Goal: Task Accomplishment & Management: Manage account settings

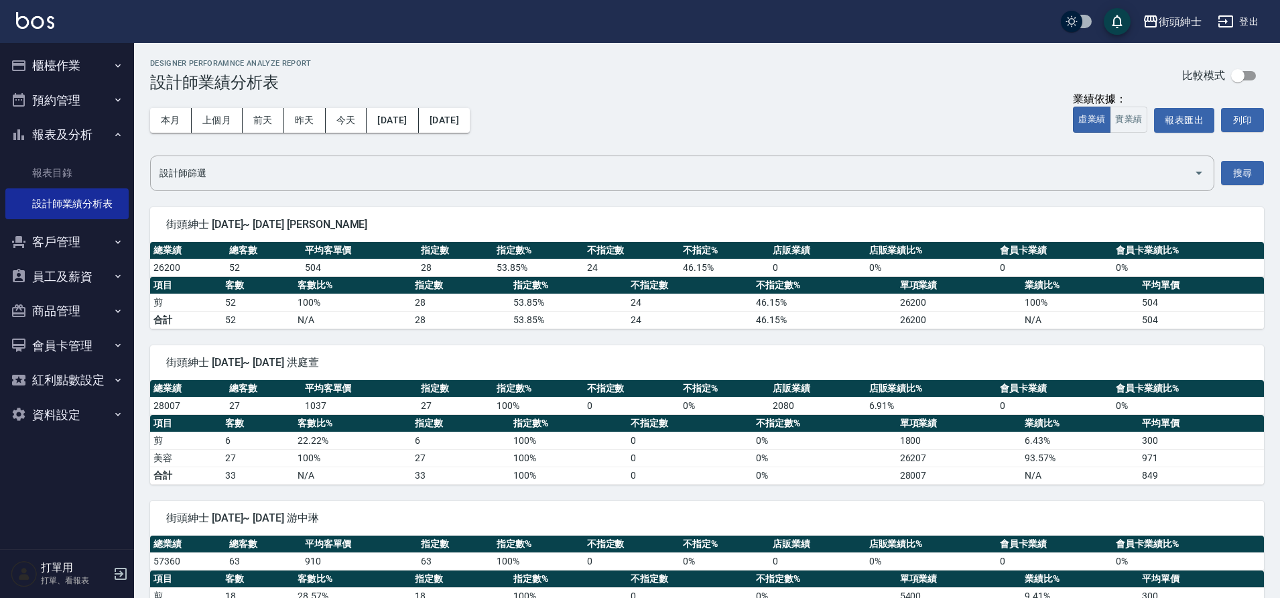
scroll to position [334, 0]
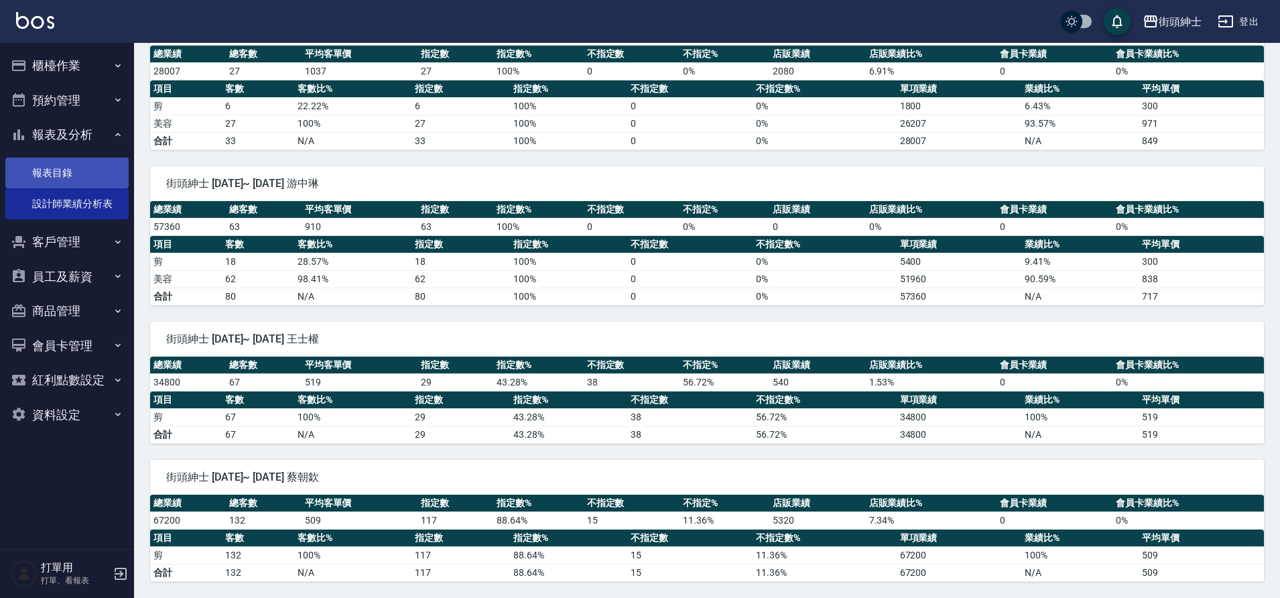
click at [75, 178] on link "報表目錄" at bounding box center [66, 173] width 123 height 31
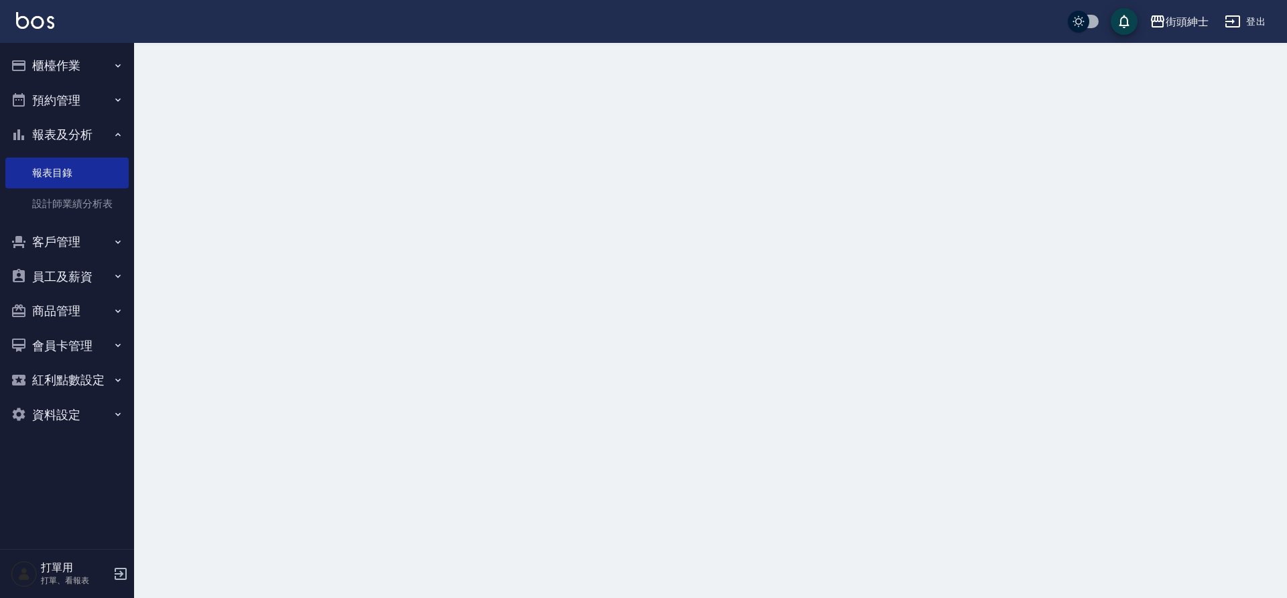
click at [58, 108] on button "預約管理" at bounding box center [66, 100] width 123 height 35
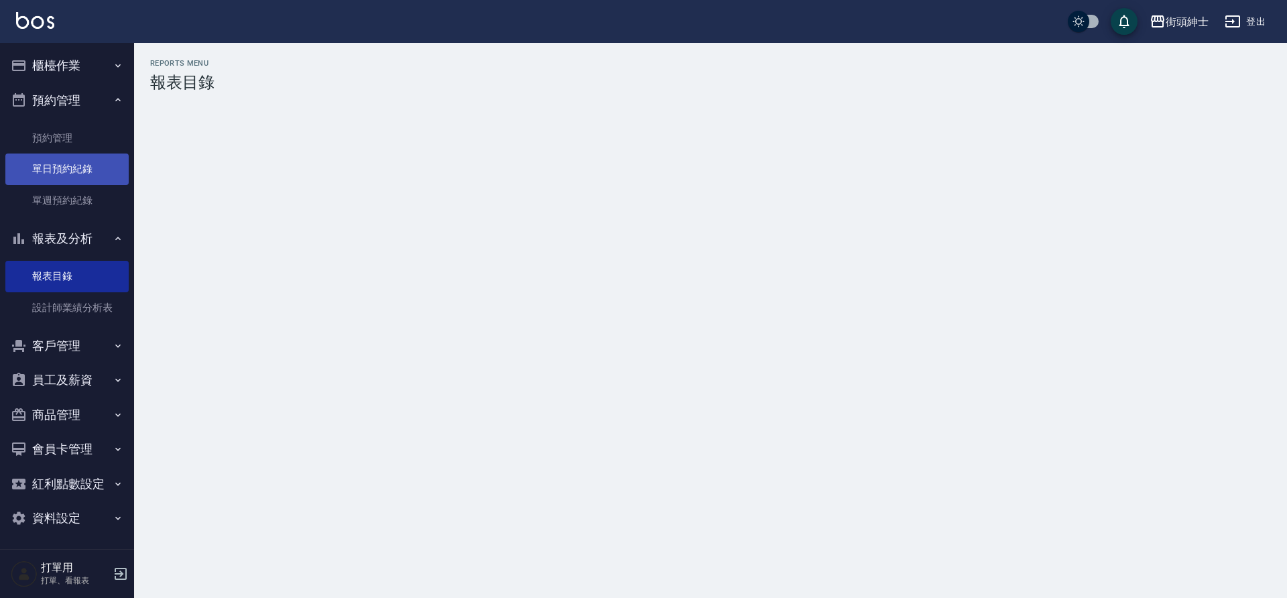
click at [70, 168] on link "單日預約紀錄" at bounding box center [66, 169] width 123 height 31
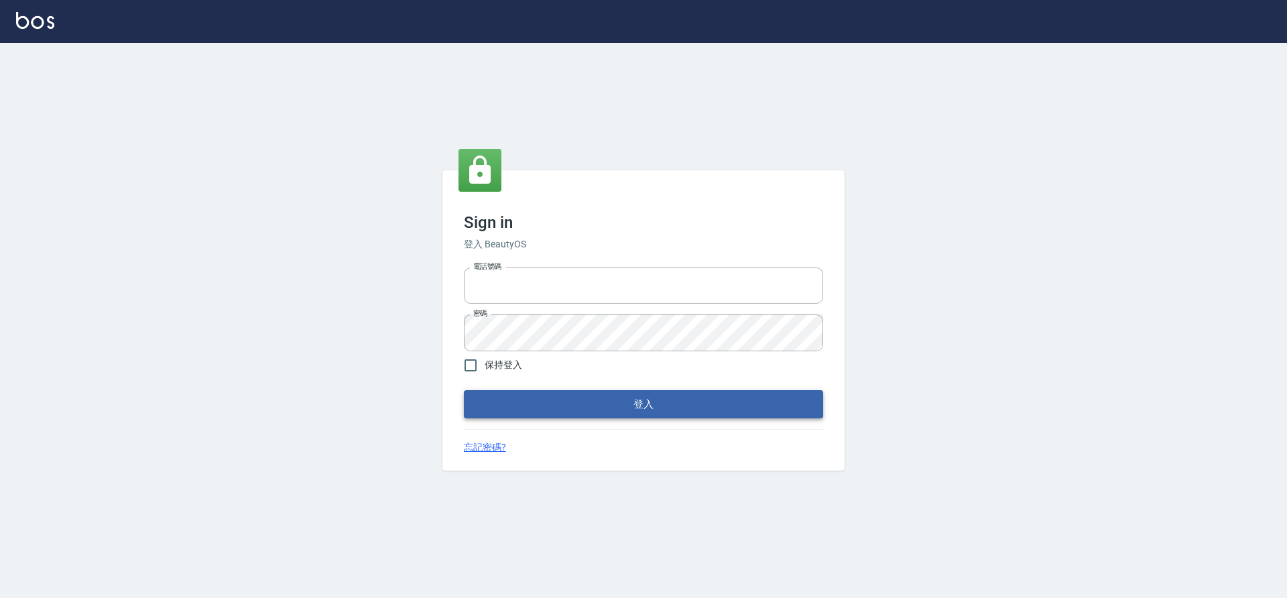
type input "0976742122"
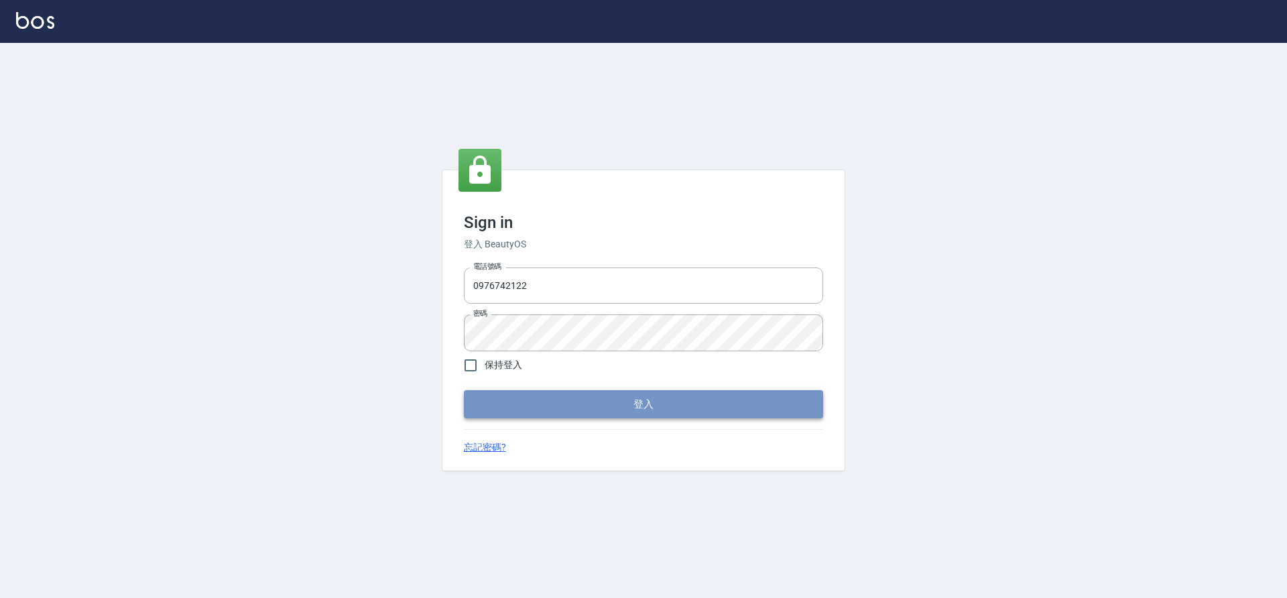
click at [636, 404] on button "登入" at bounding box center [643, 404] width 359 height 28
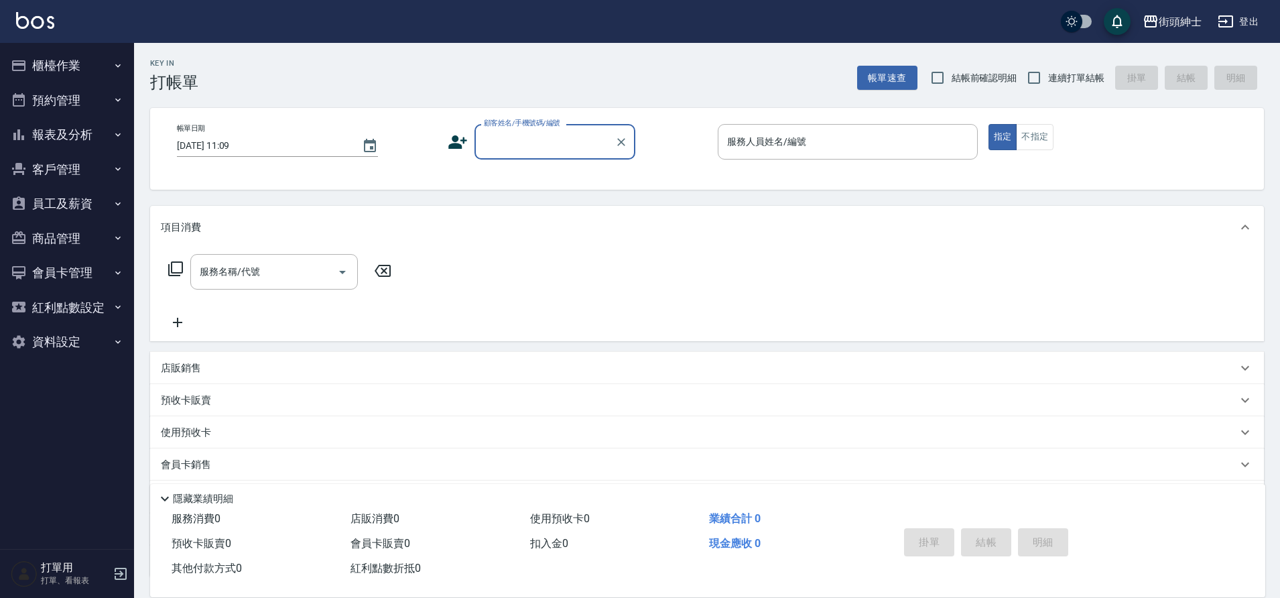
click at [64, 113] on button "預約管理" at bounding box center [66, 100] width 123 height 35
click at [57, 141] on button "報表及分析" at bounding box center [66, 134] width 123 height 35
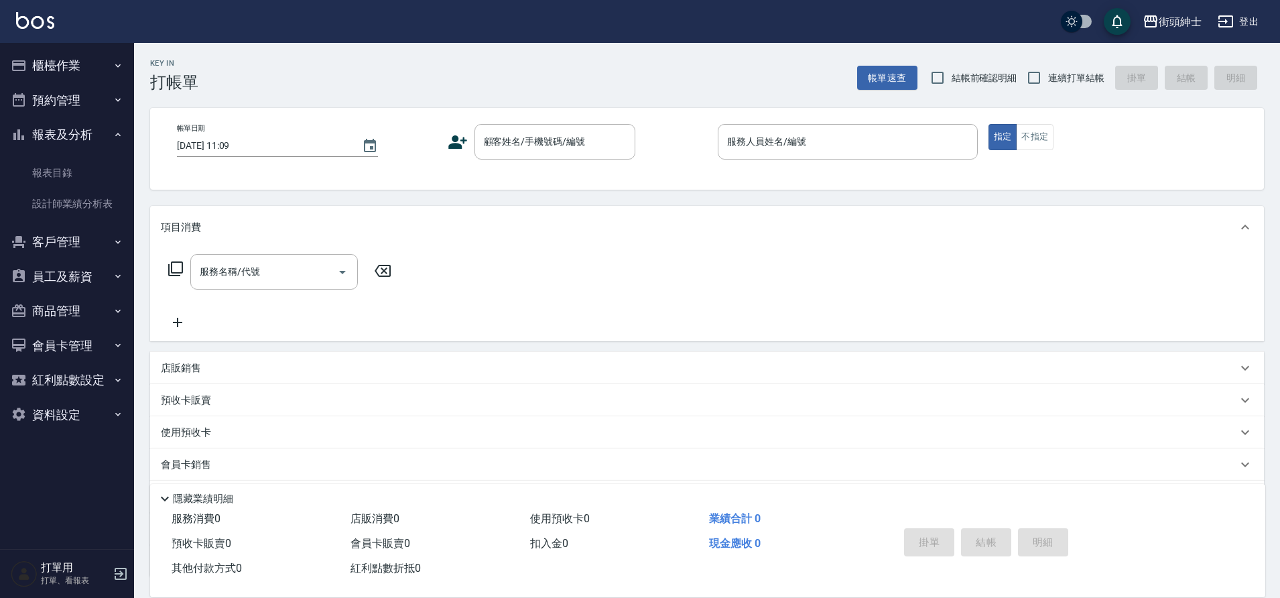
click at [69, 240] on button "客戶管理" at bounding box center [66, 242] width 123 height 35
click at [70, 101] on button "預約管理" at bounding box center [66, 100] width 123 height 35
click at [54, 105] on button "預約管理" at bounding box center [66, 100] width 123 height 35
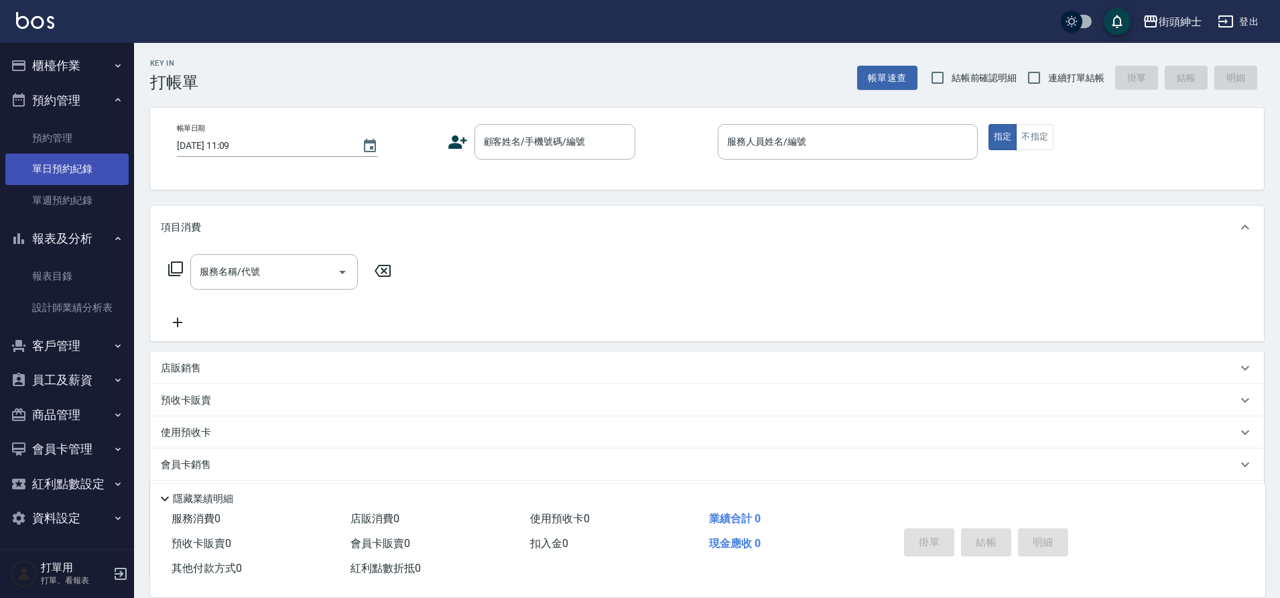
click at [43, 162] on link "單日預約紀錄" at bounding box center [66, 169] width 123 height 31
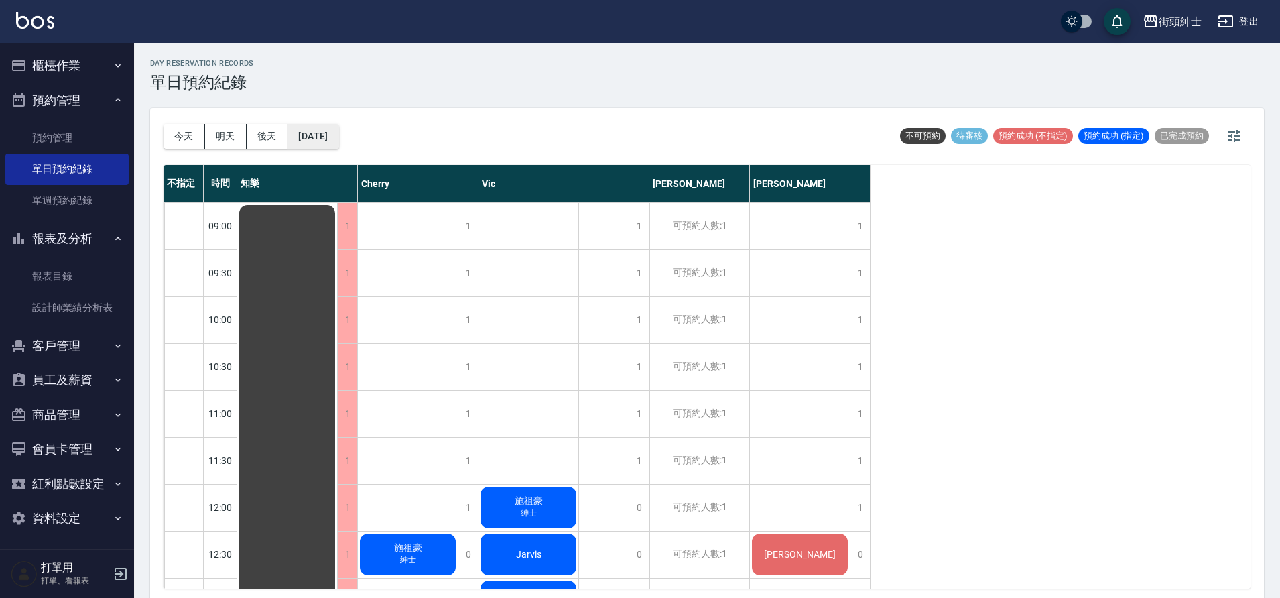
click at [315, 127] on button "[DATE]" at bounding box center [313, 136] width 51 height 25
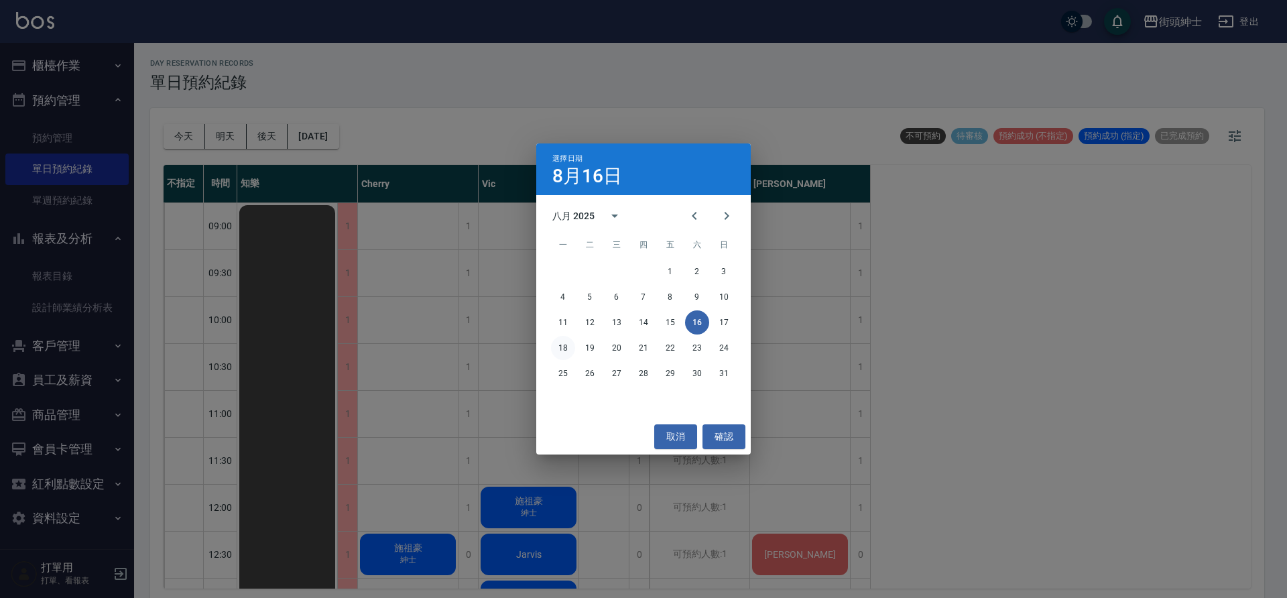
click at [569, 340] on button "18" at bounding box center [563, 348] width 24 height 24
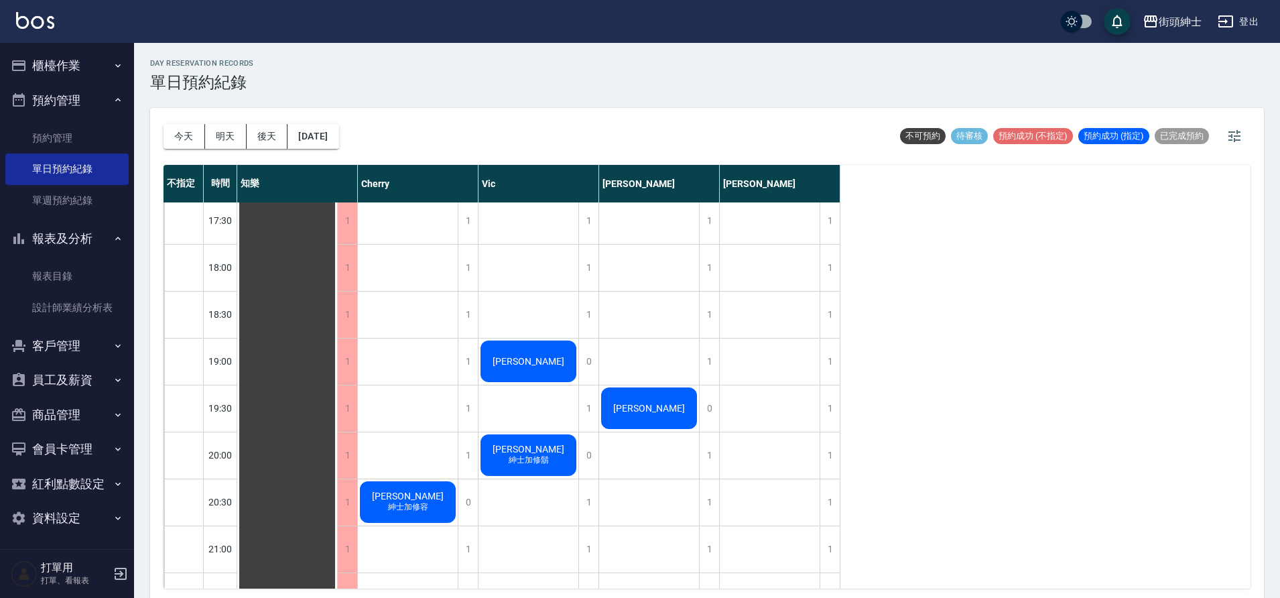
scroll to position [867, 0]
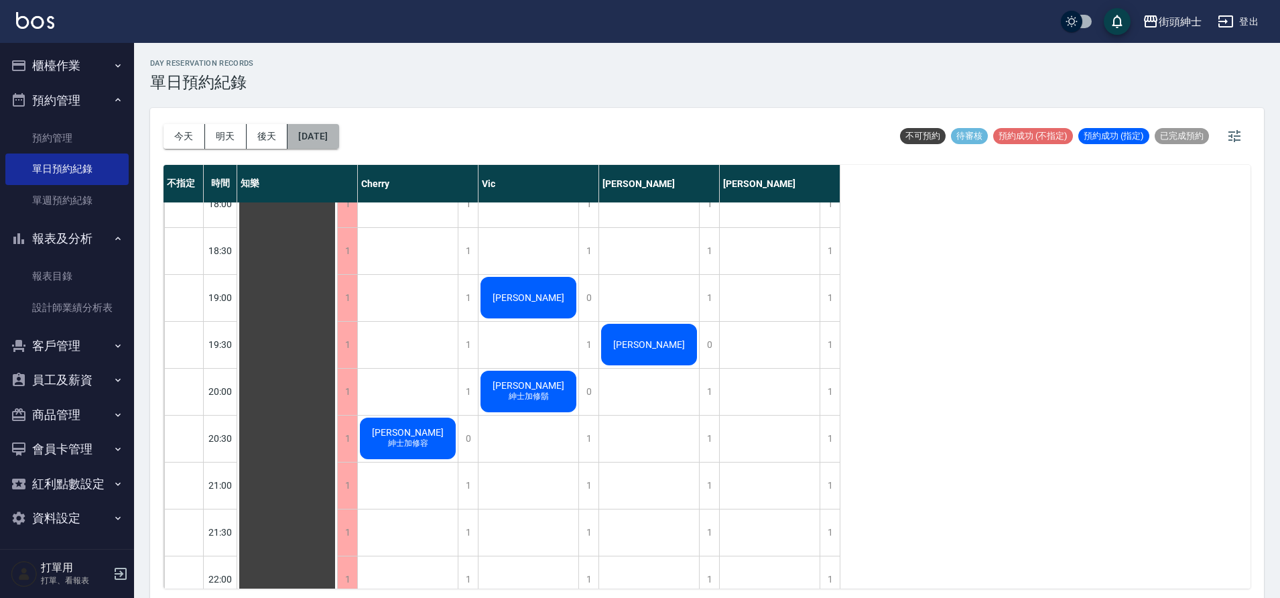
click at [325, 135] on button "[DATE]" at bounding box center [313, 136] width 51 height 25
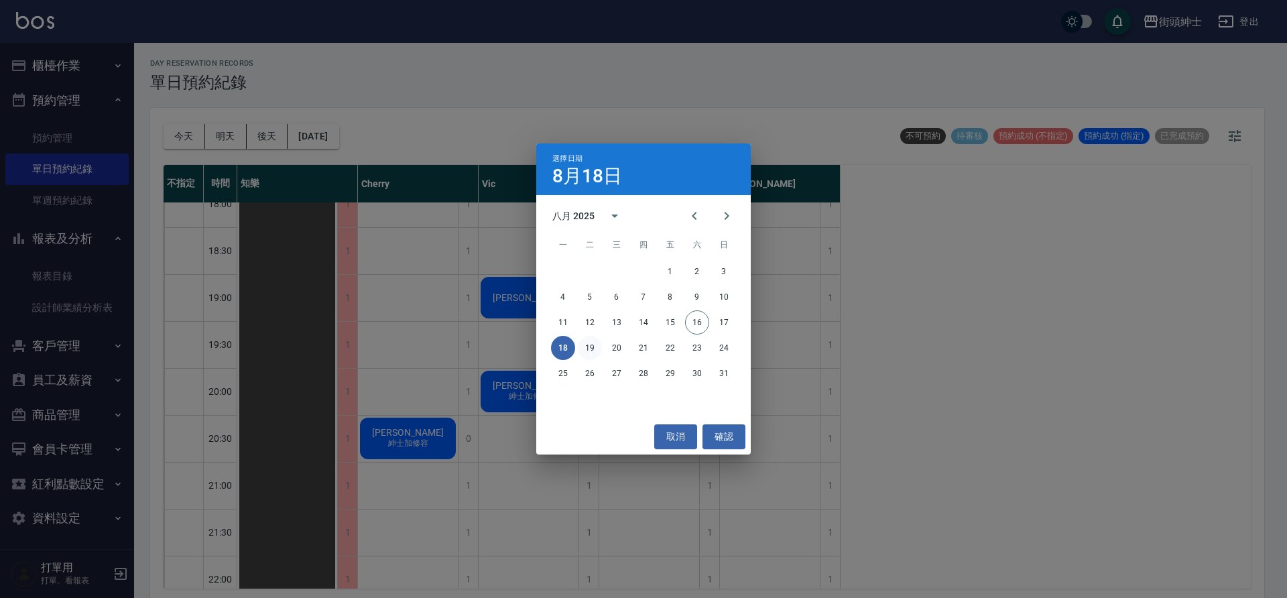
click at [591, 346] on button "19" at bounding box center [590, 348] width 24 height 24
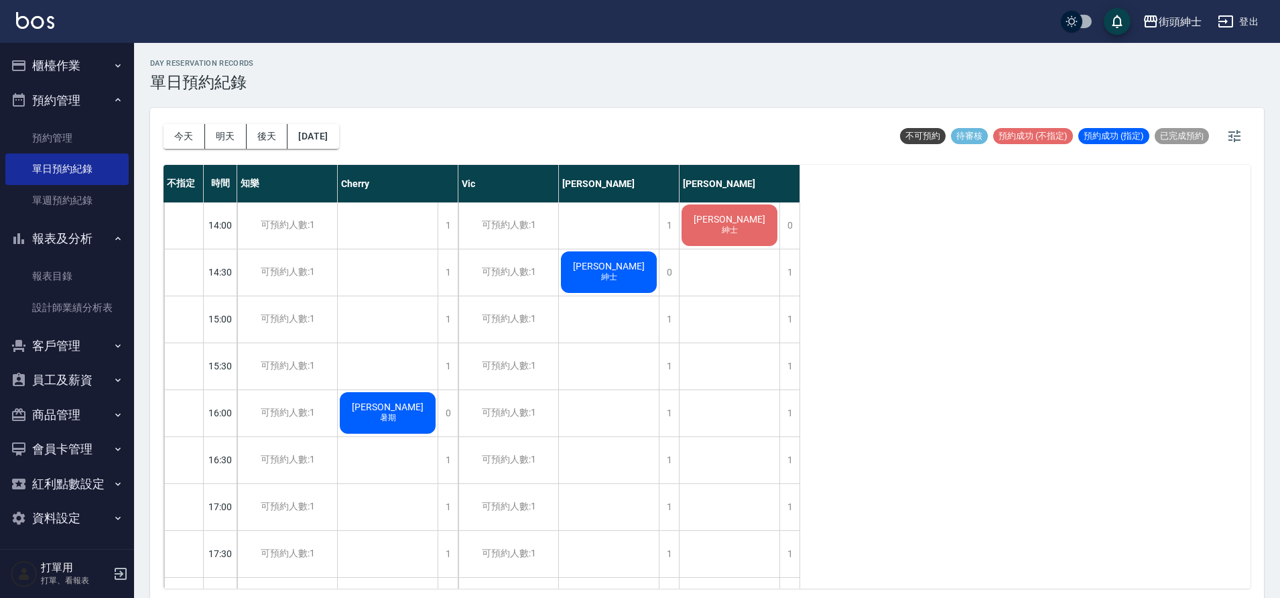
scroll to position [511, 0]
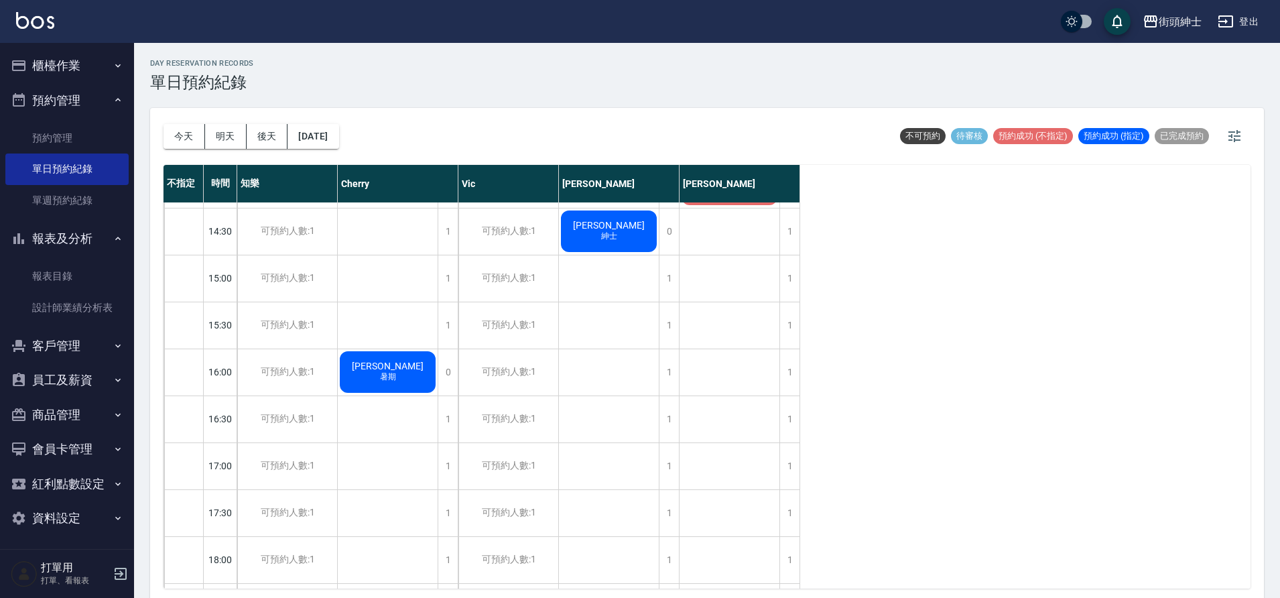
click at [170, 117] on div "[DATE] [DATE] [DATE] [DATE]" at bounding box center [252, 136] width 176 height 57
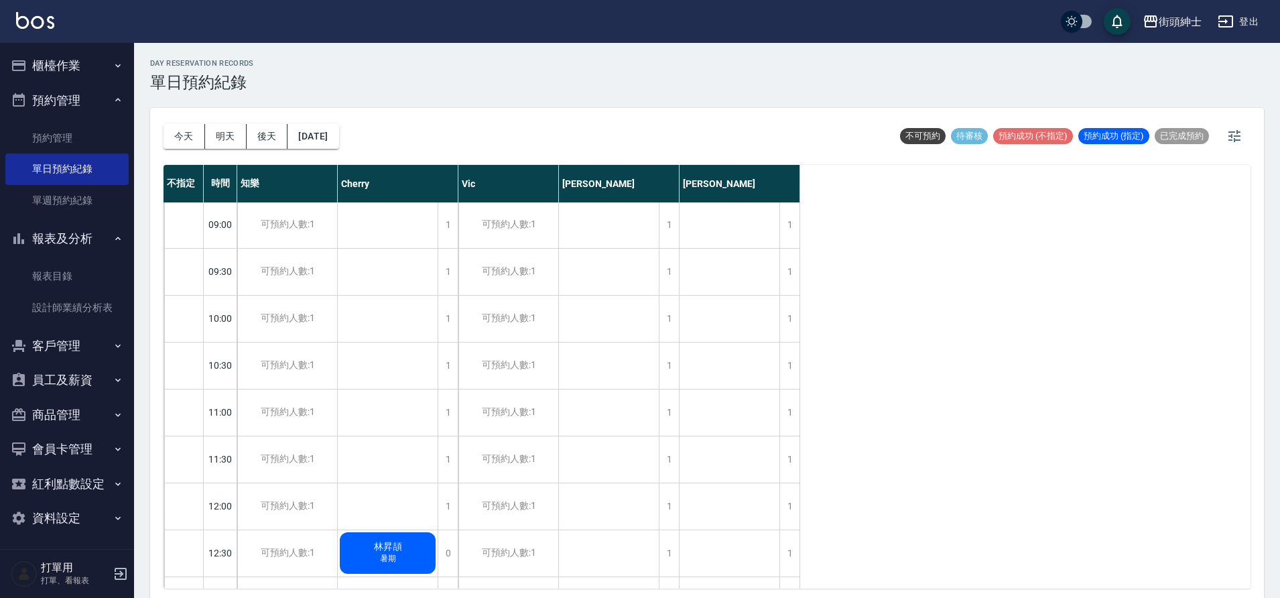
scroll to position [0, 0]
click at [176, 145] on button "今天" at bounding box center [185, 136] width 42 height 25
